Goal: Information Seeking & Learning: Learn about a topic

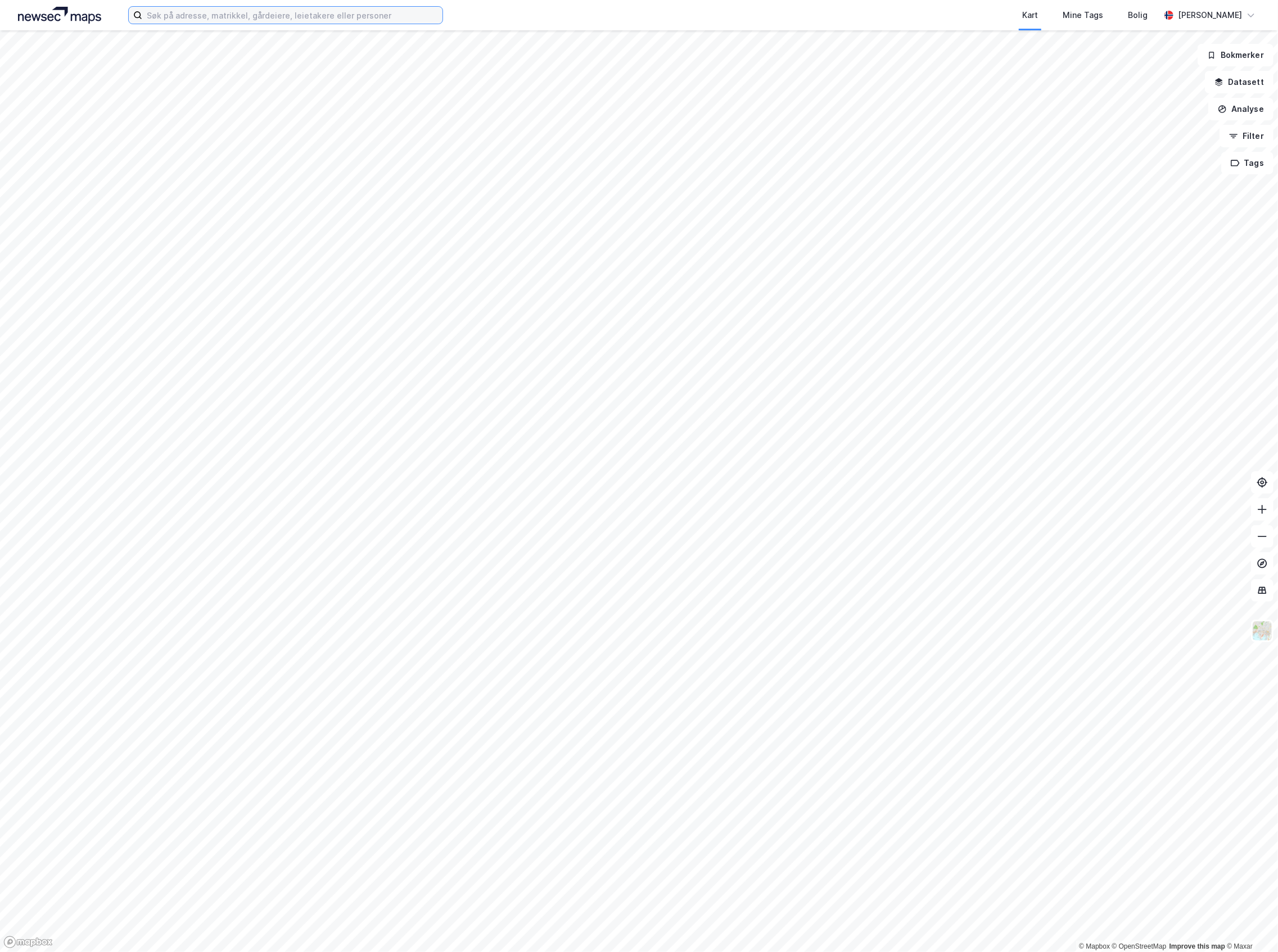
click at [173, 19] on input at bounding box center [292, 15] width 300 height 17
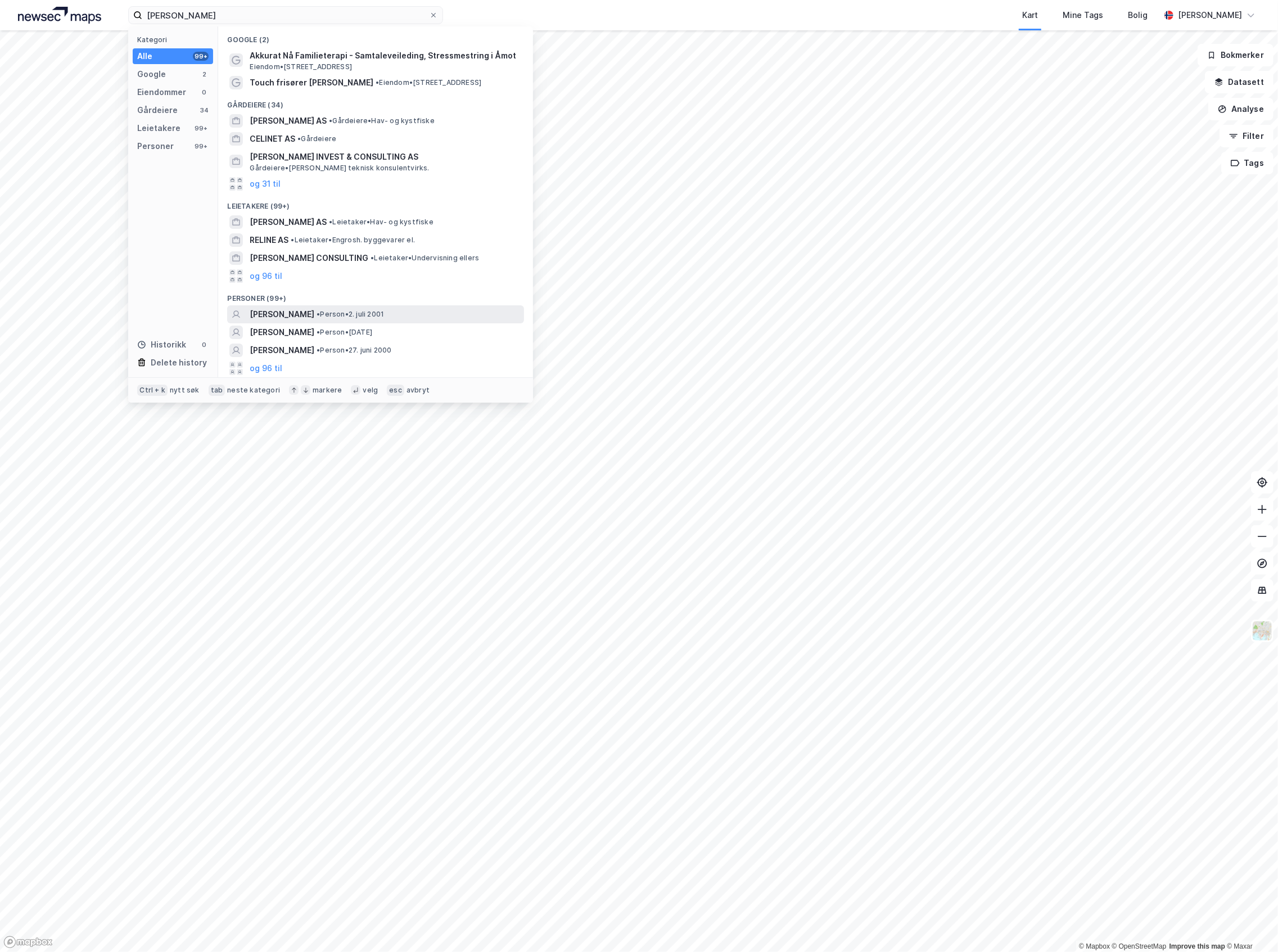
click at [313, 308] on span "[PERSON_NAME]" at bounding box center [282, 314] width 65 height 14
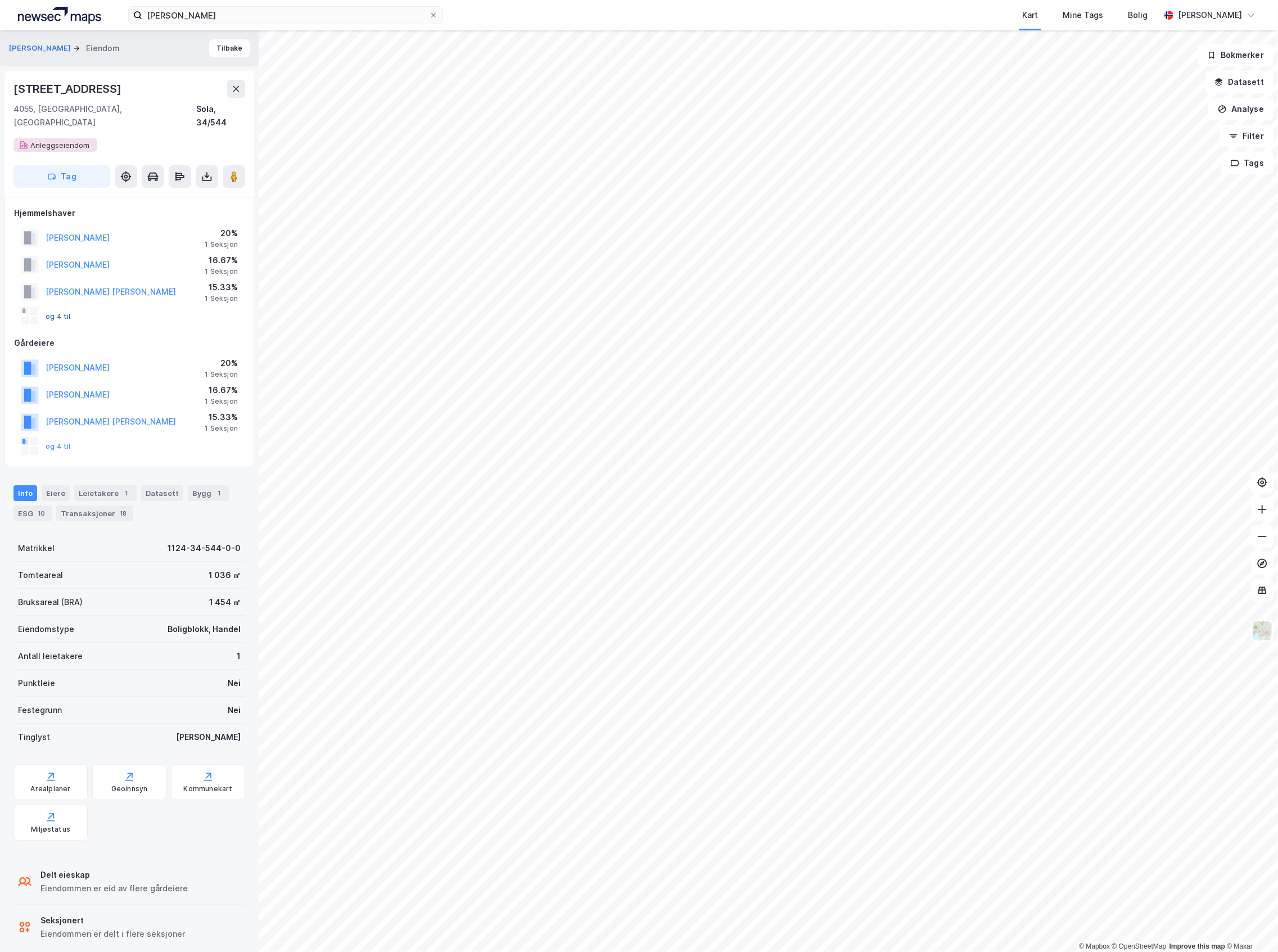
click at [0, 0] on button "og 4 til" at bounding box center [0, 0] width 0 height 0
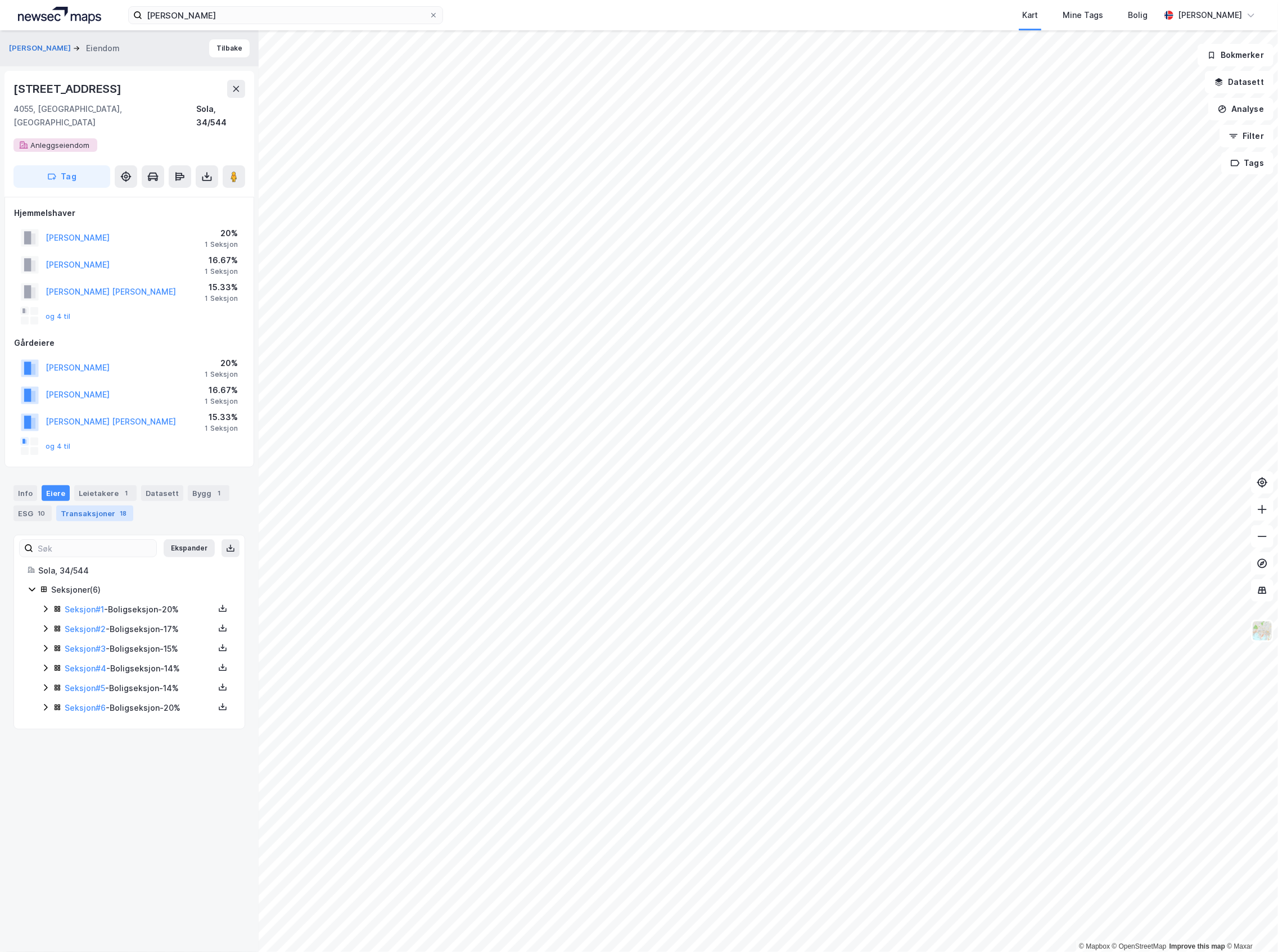
click at [106, 506] on div "Transaksjoner 18" at bounding box center [95, 513] width 77 height 15
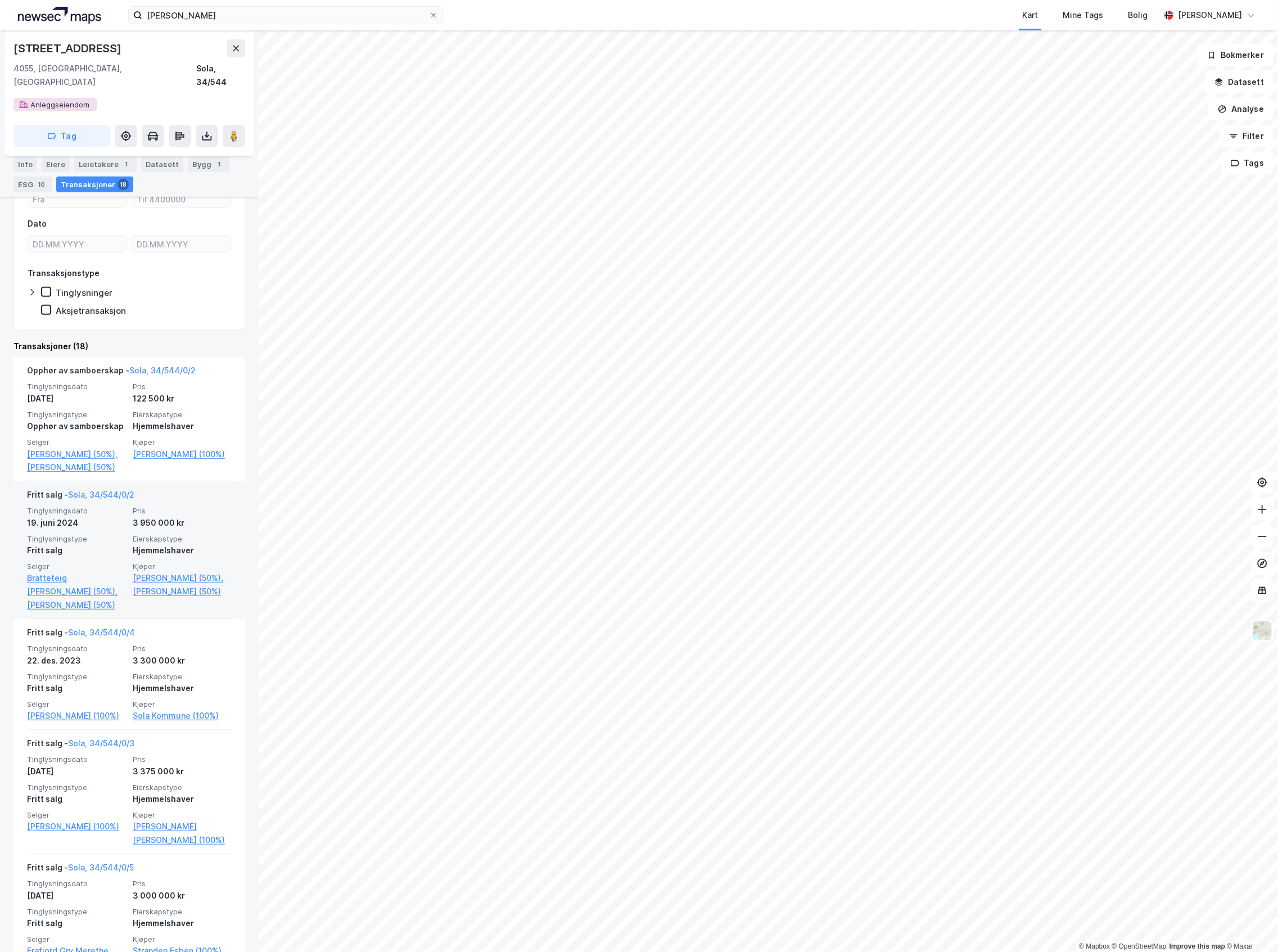
scroll to position [450, 0]
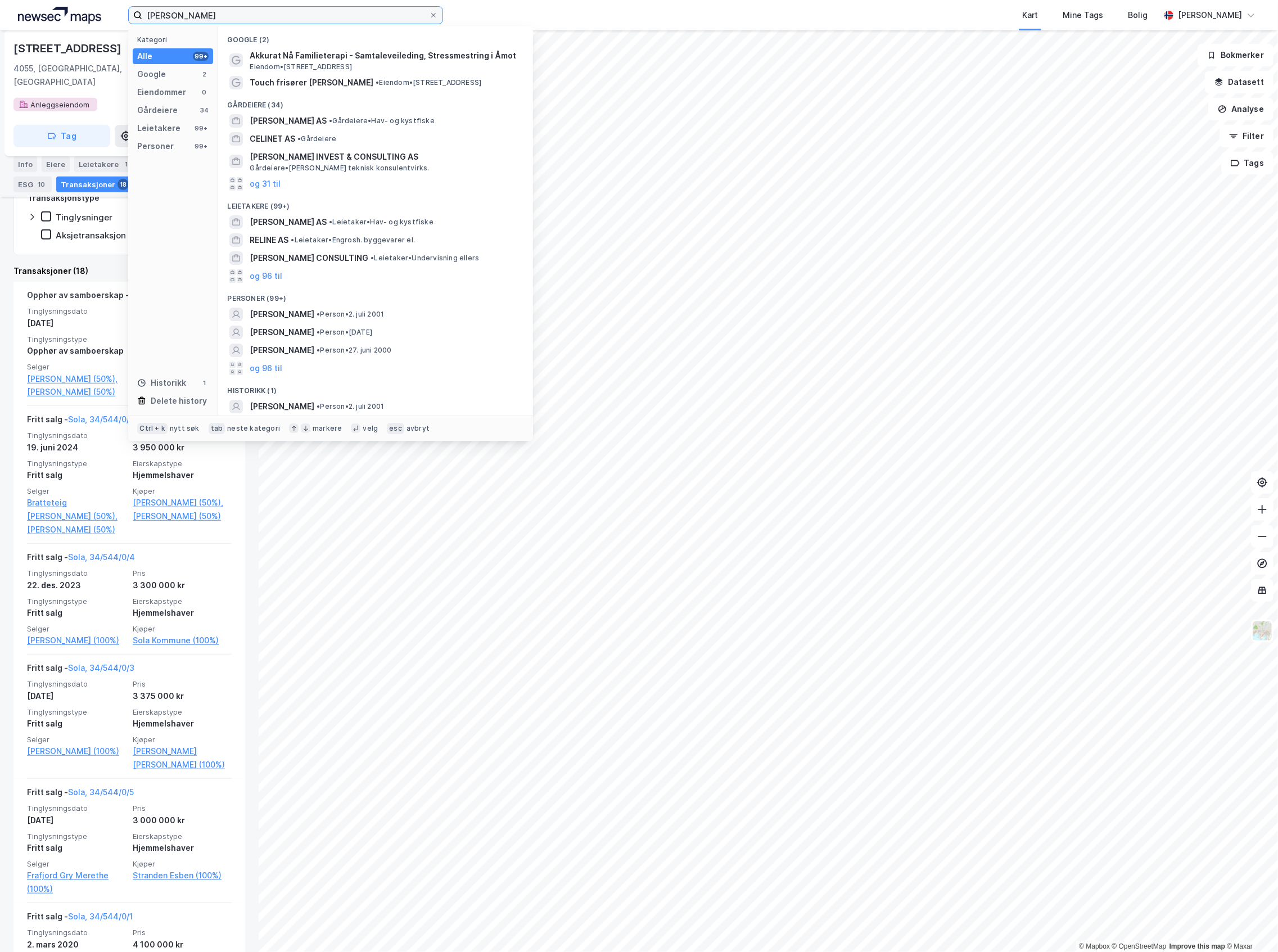
click at [165, 16] on input "[PERSON_NAME]" at bounding box center [285, 15] width 287 height 17
click at [164, 15] on input "[PERSON_NAME]" at bounding box center [285, 15] width 287 height 17
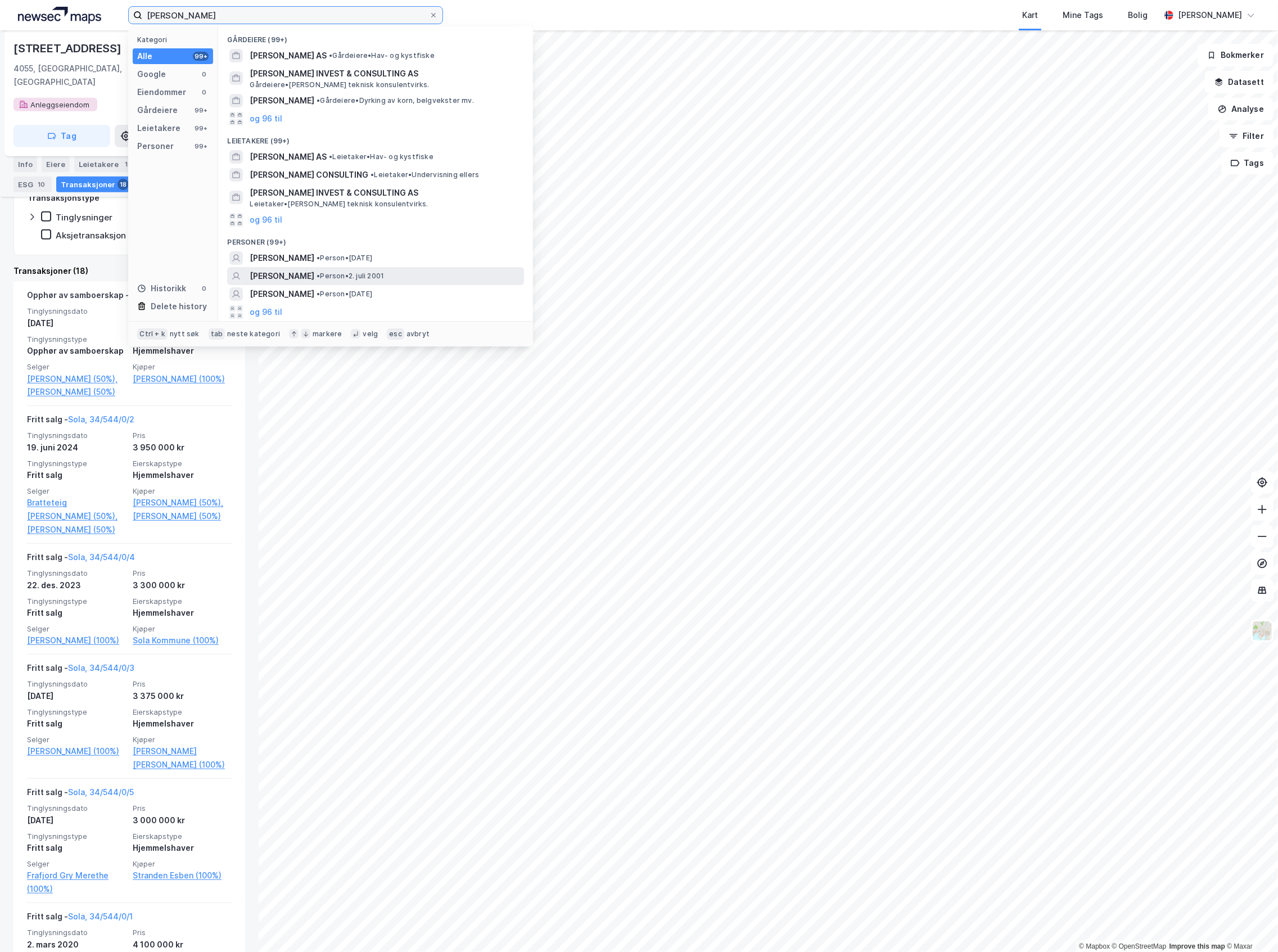
type input "[PERSON_NAME]"
click at [344, 269] on div "[PERSON_NAME] • Person • 2. juli 2001" at bounding box center [386, 276] width 272 height 14
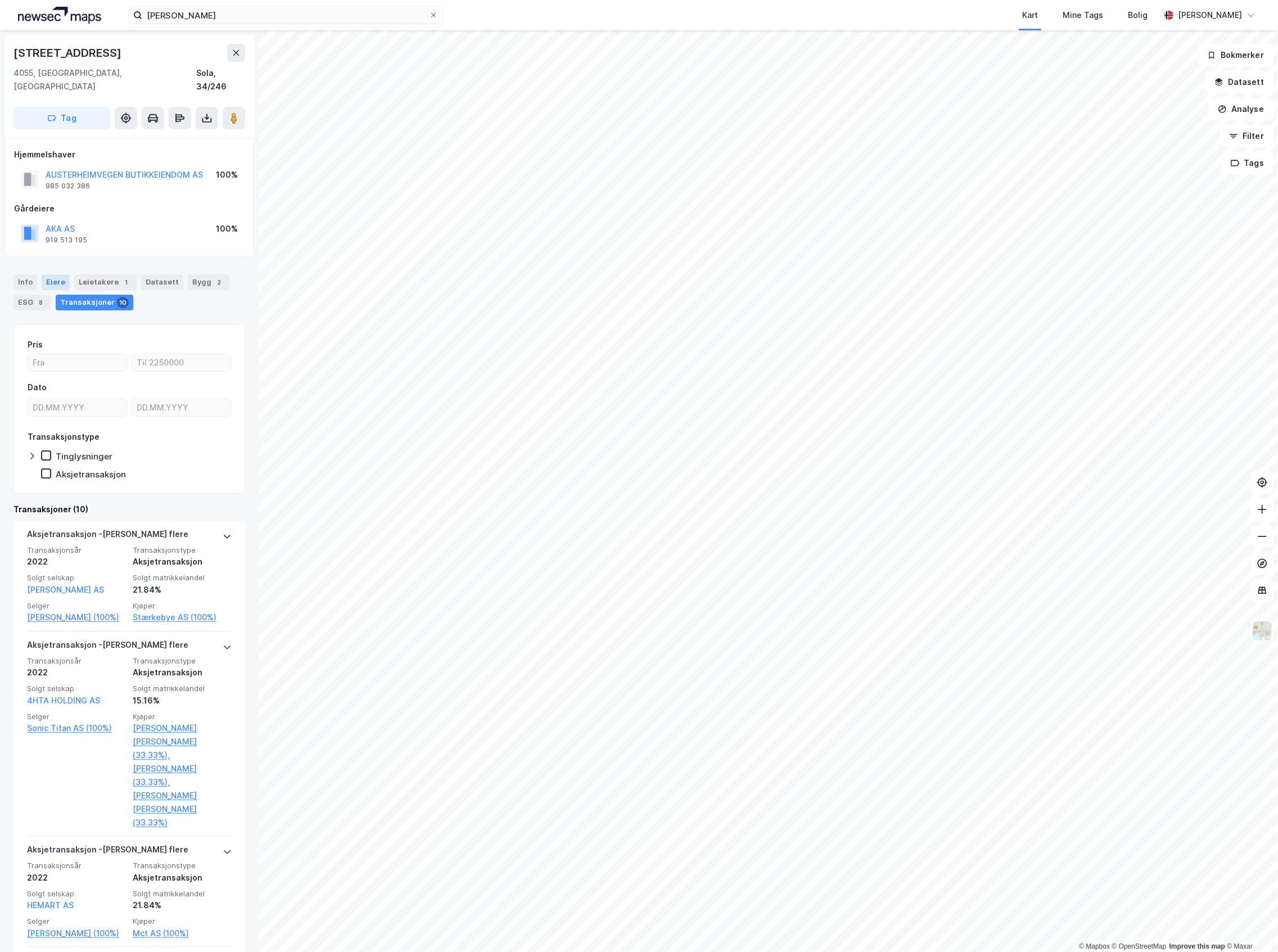
click at [55, 275] on div "Eiere" at bounding box center [55, 282] width 28 height 15
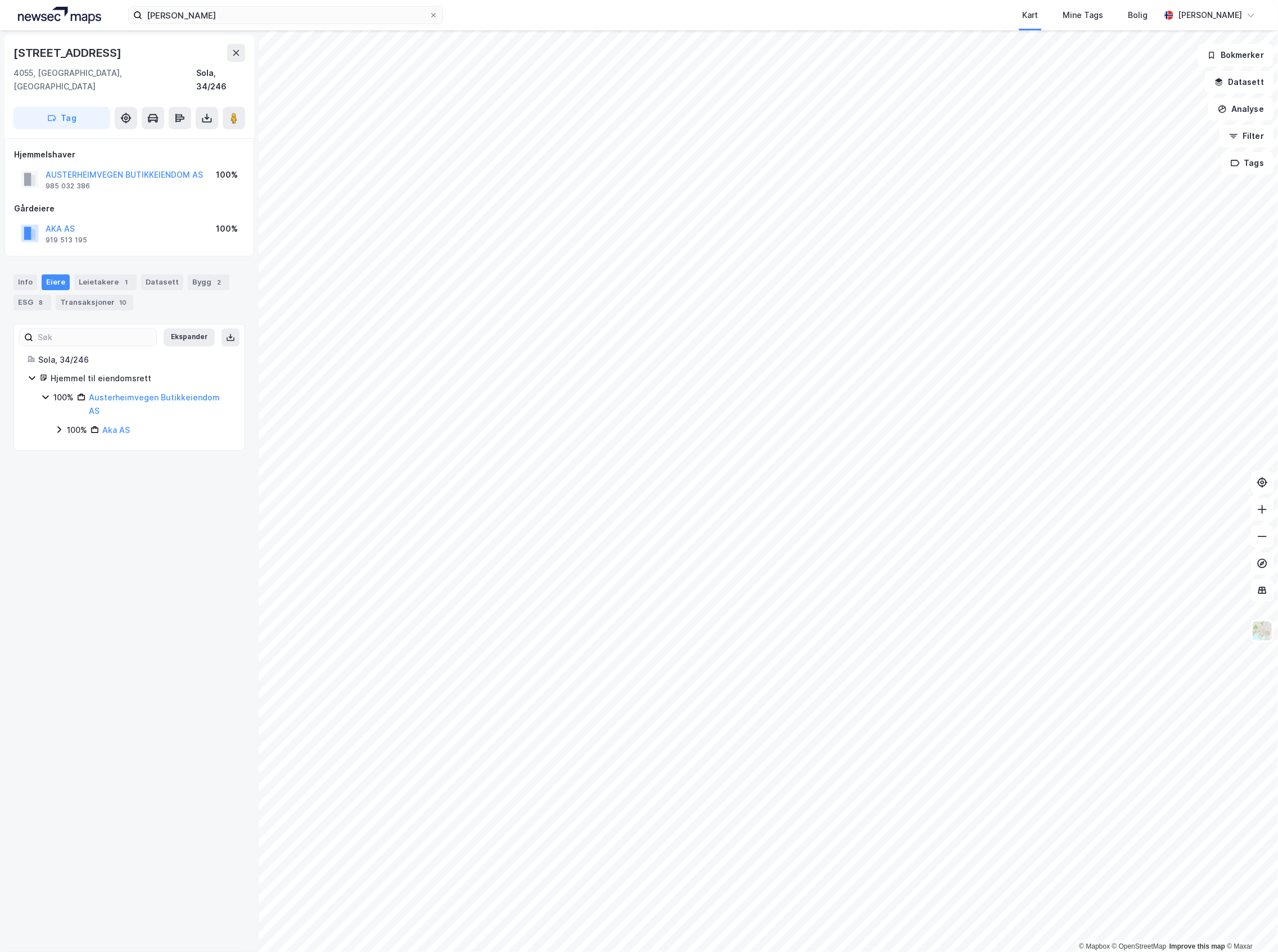
click at [57, 425] on icon at bounding box center [59, 429] width 9 height 9
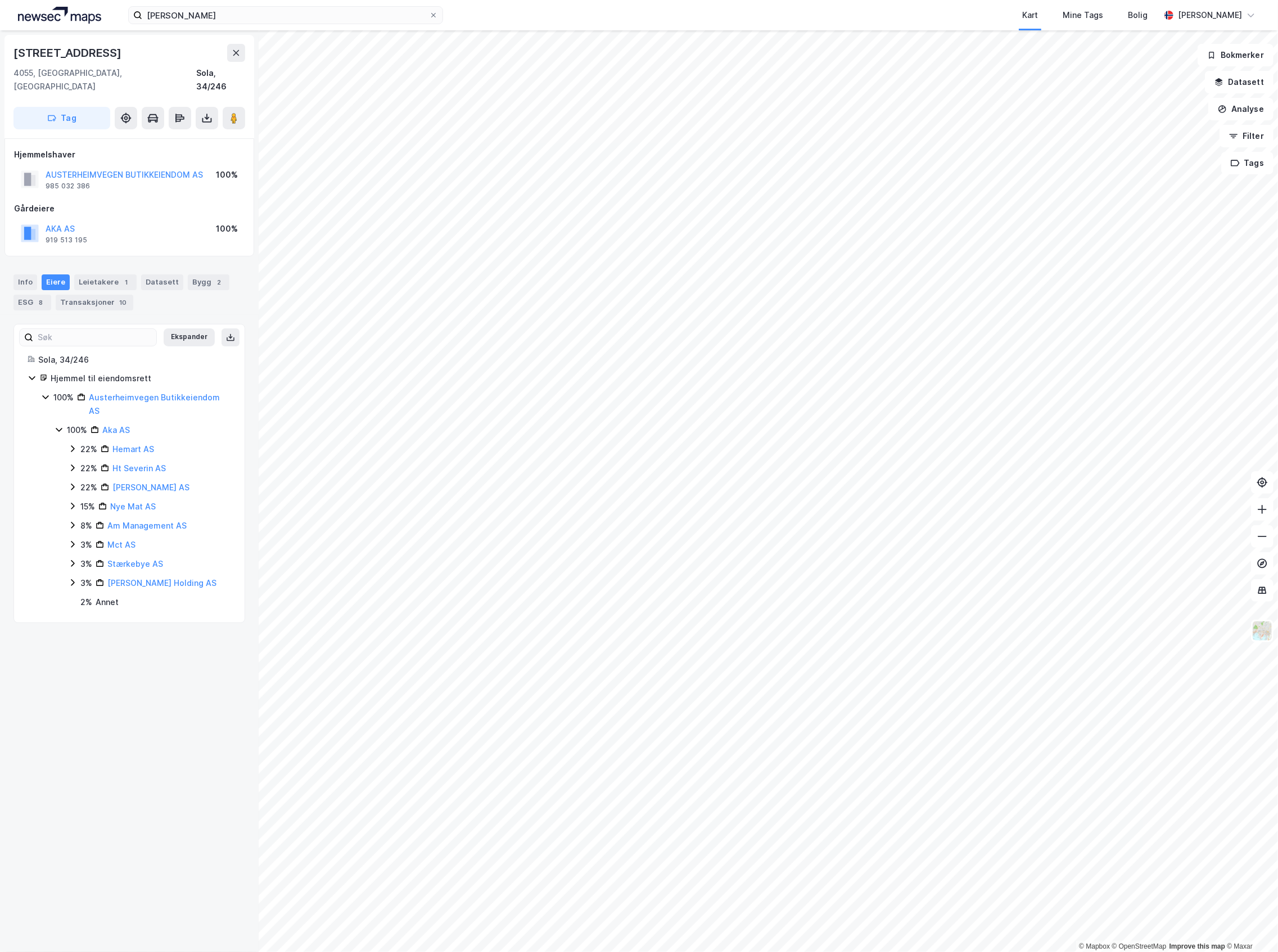
click at [100, 445] on icon at bounding box center [105, 449] width 8 height 8
click at [93, 449] on div "22% Hemart AS 100% Mct AS" at bounding box center [149, 459] width 163 height 33
click at [91, 462] on div "100% Mct AS" at bounding box center [156, 468] width 150 height 14
click at [230, 64] on div "[STREET_ADDRESS]" at bounding box center [130, 68] width 232 height 49
click at [231, 57] on button at bounding box center [236, 53] width 18 height 18
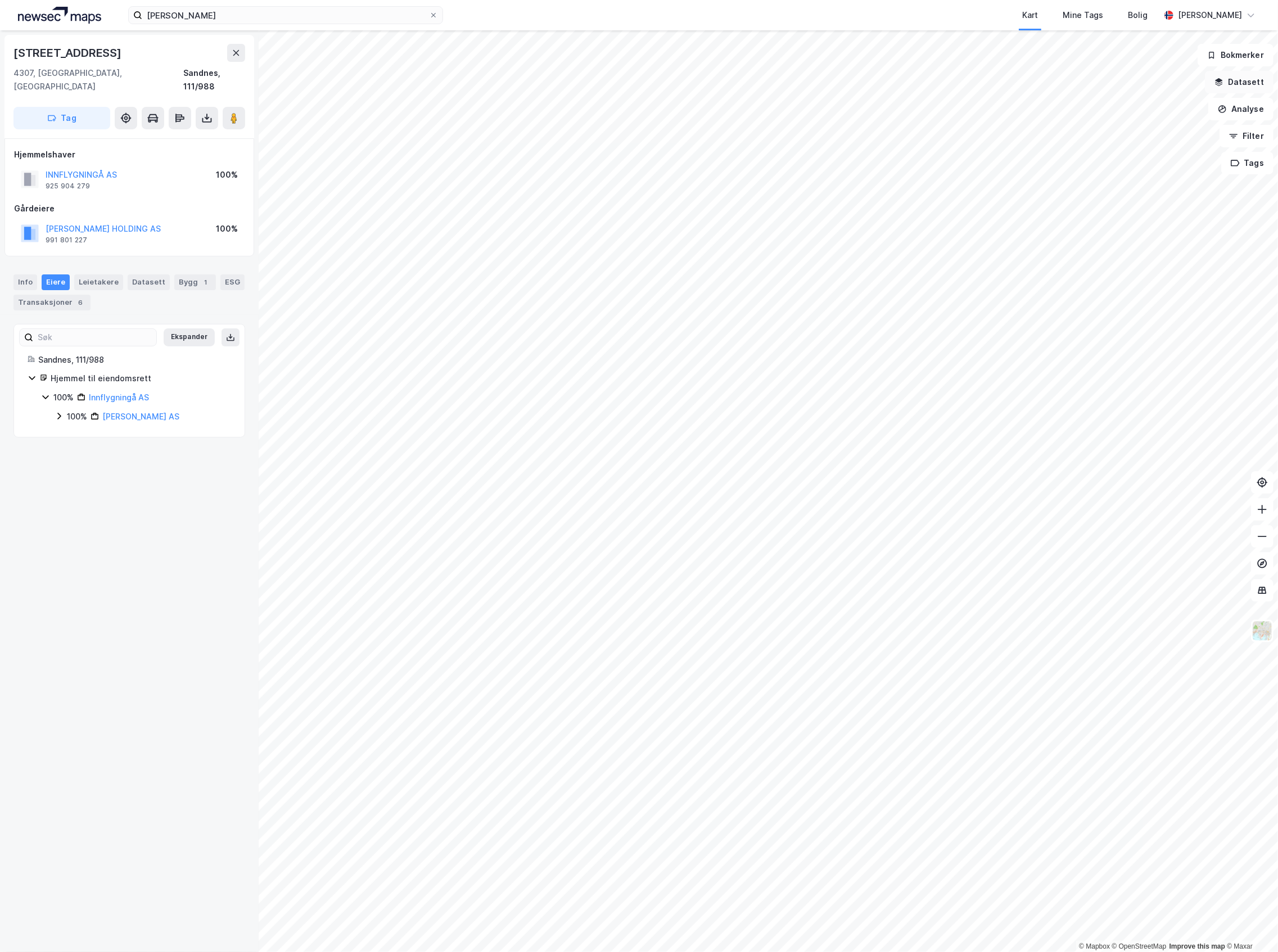
click at [1227, 86] on button "Datasett" at bounding box center [1239, 82] width 68 height 23
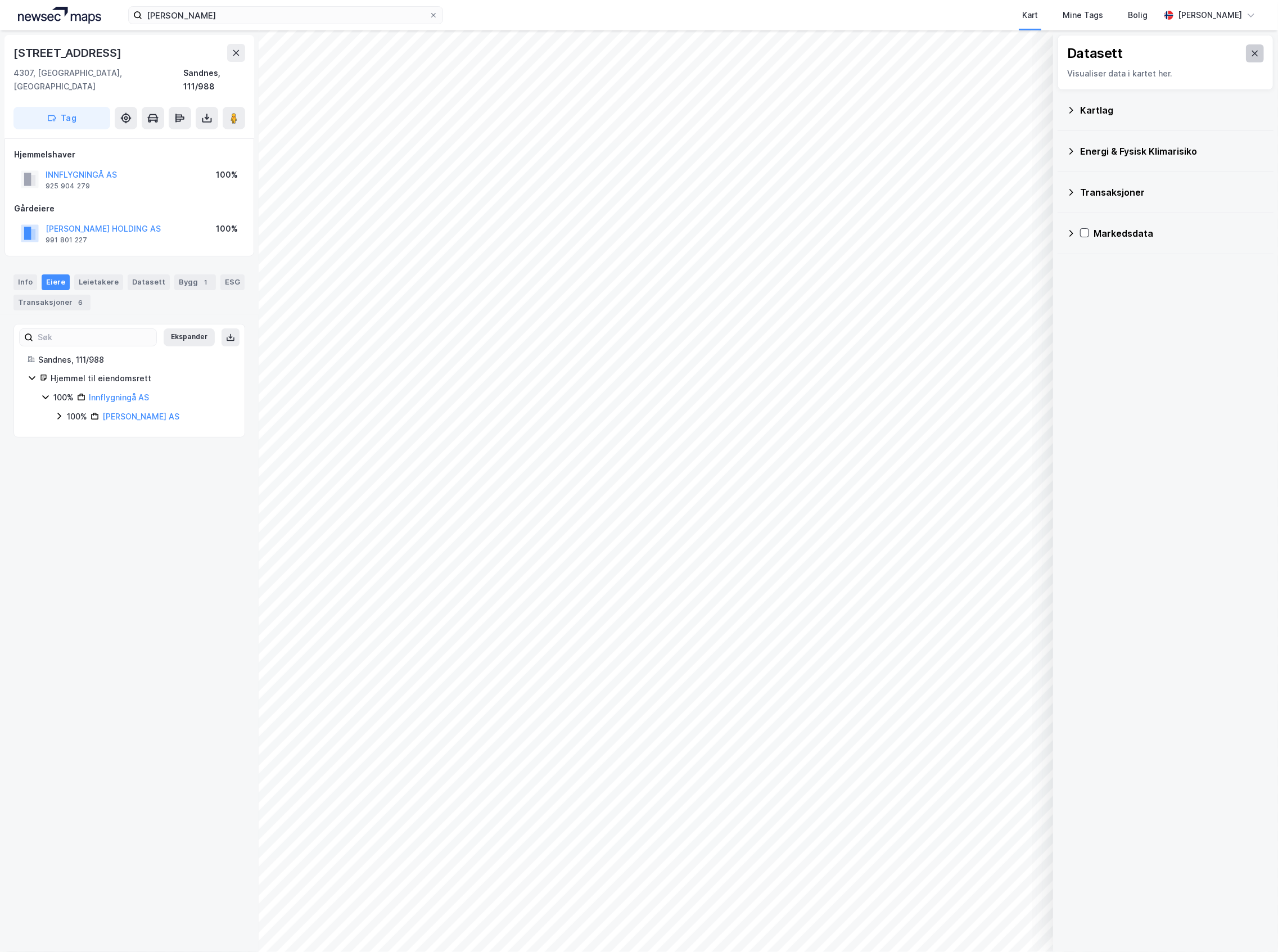
click at [1246, 51] on button at bounding box center [1255, 53] width 18 height 18
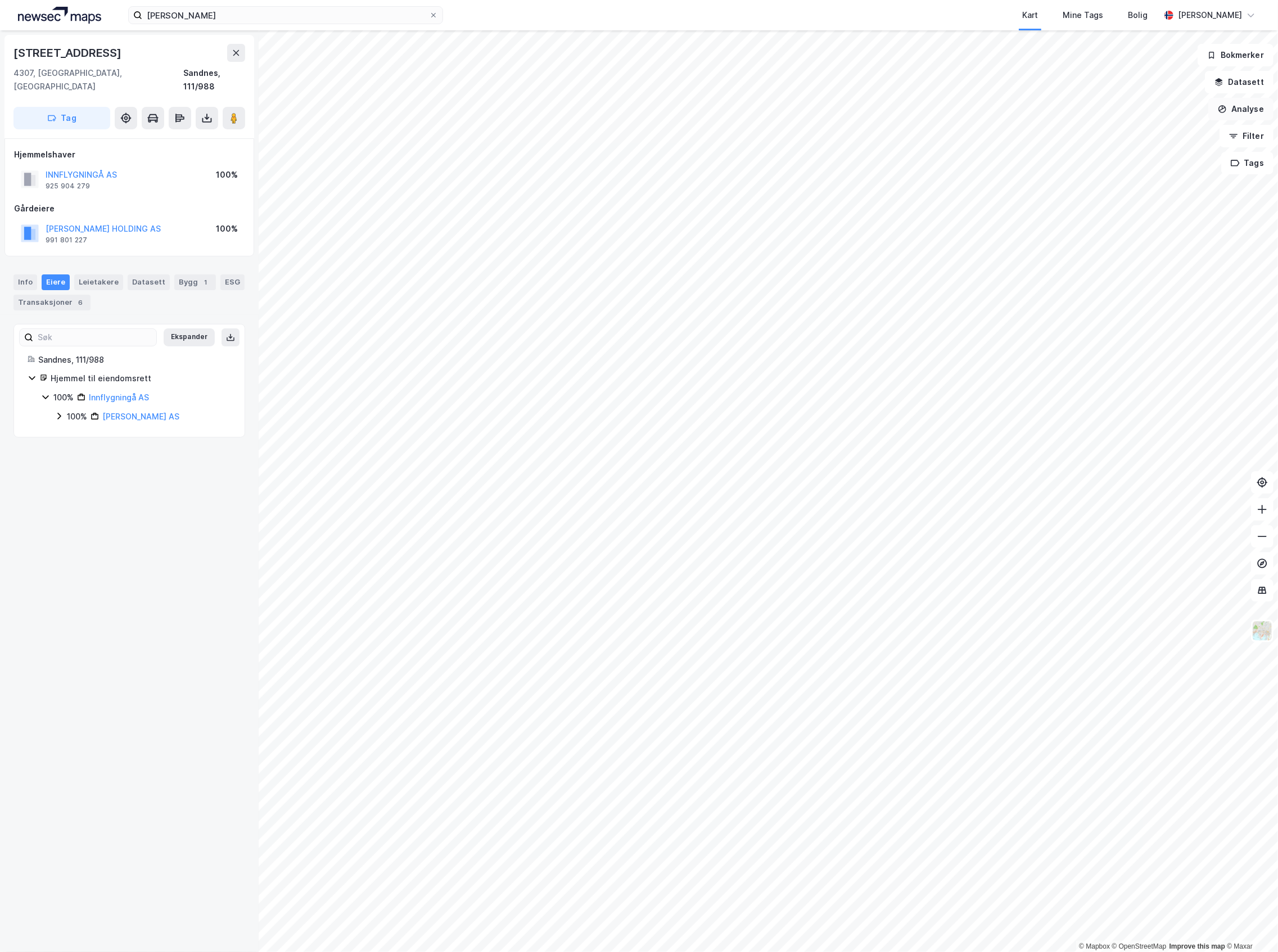
click at [1247, 113] on button "Analyse" at bounding box center [1241, 109] width 65 height 23
click at [1127, 133] on div "Tegn område" at bounding box center [1143, 133] width 98 height 10
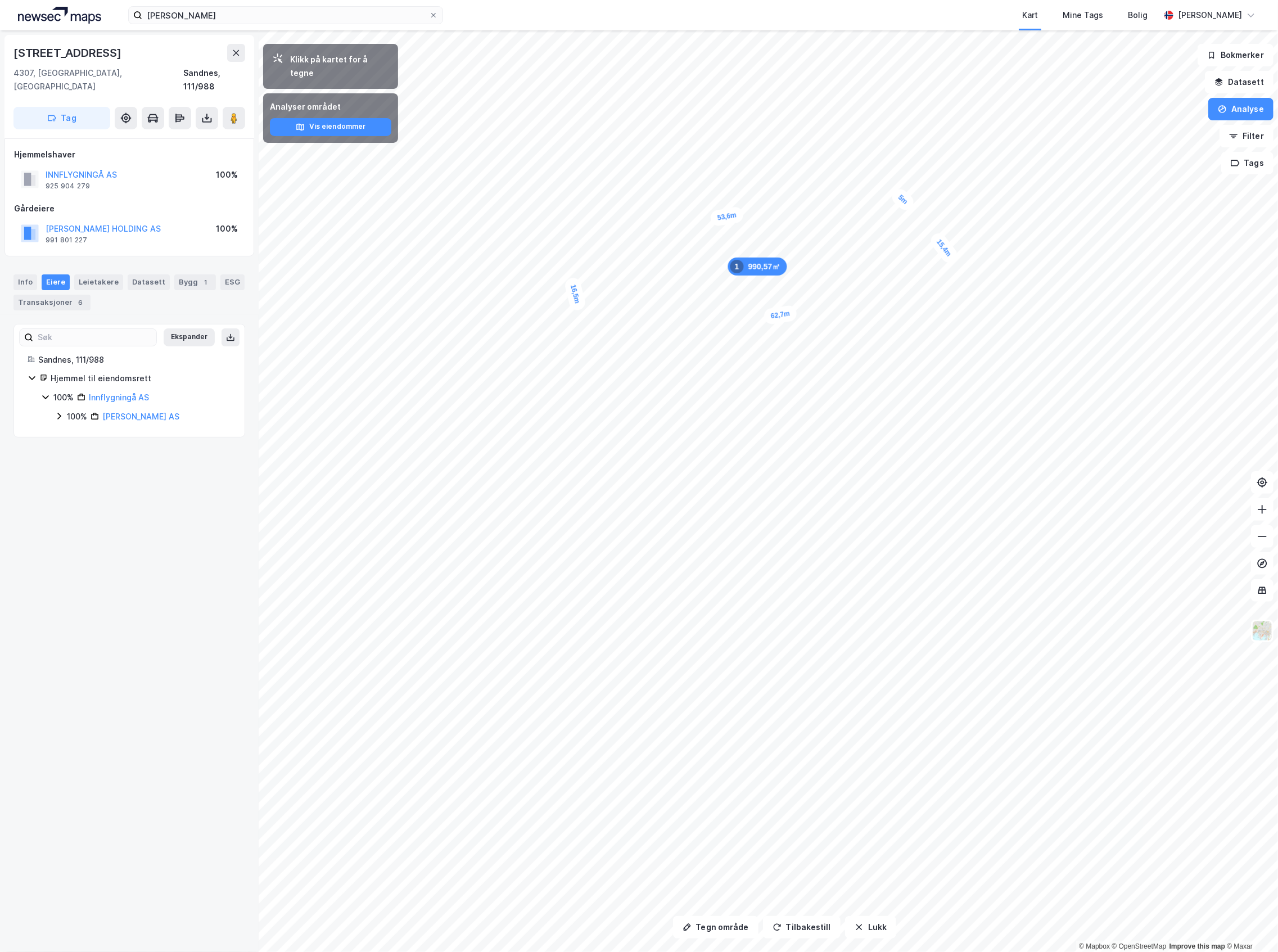
click at [938, 248] on div "15,4m" at bounding box center [943, 248] width 33 height 36
click at [940, 245] on div "15,4m" at bounding box center [945, 253] width 33 height 36
click at [869, 921] on button "Lukk" at bounding box center [870, 927] width 51 height 23
